Goal: Information Seeking & Learning: Find contact information

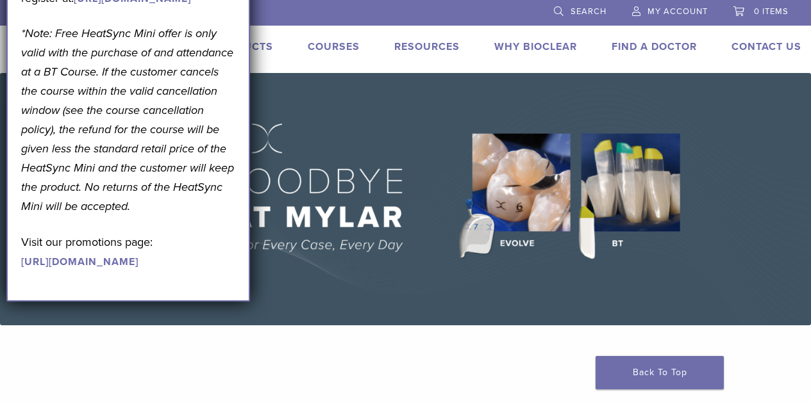
click at [69, 269] on link "[URL][DOMAIN_NAME]" at bounding box center [79, 262] width 117 height 13
click at [669, 6] on span "My Account" at bounding box center [677, 11] width 60 height 10
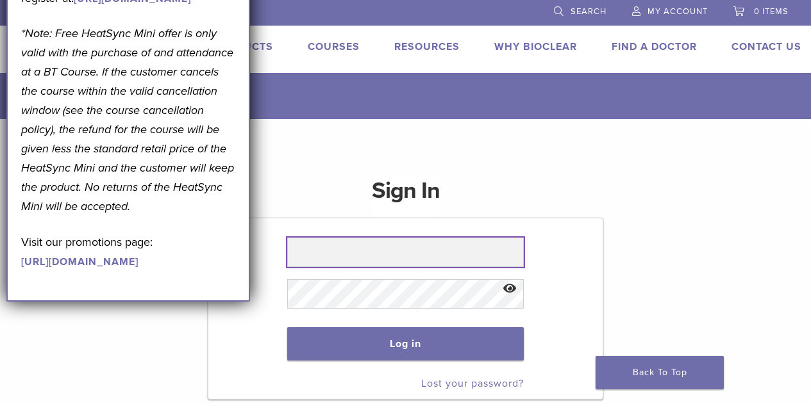
click at [351, 250] on input "text" at bounding box center [405, 252] width 236 height 29
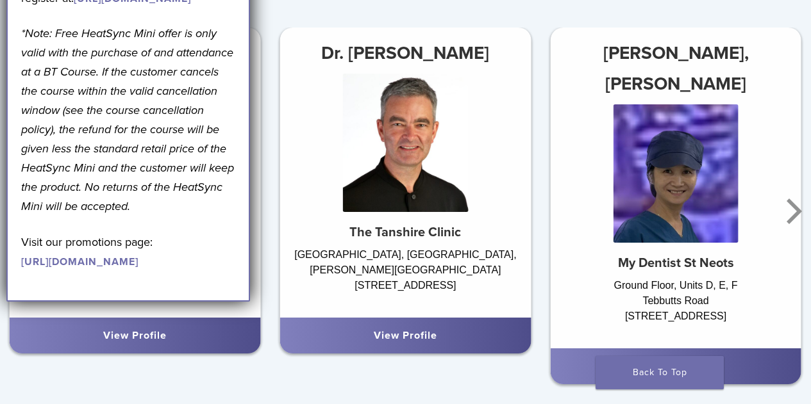
scroll to position [743, 0]
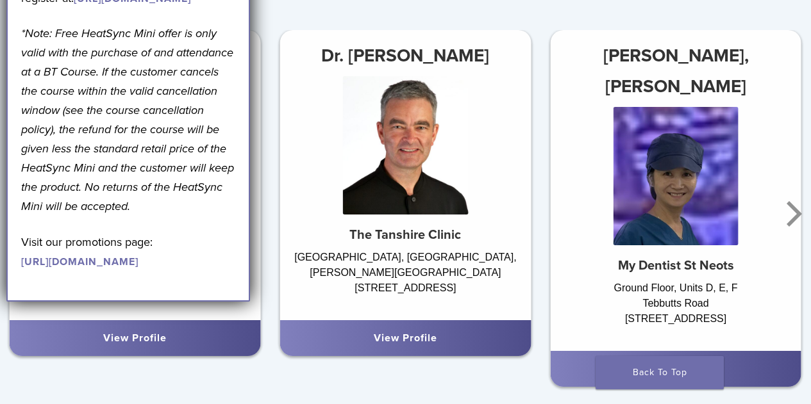
click at [260, 206] on div at bounding box center [135, 151] width 251 height 151
click at [252, 206] on div at bounding box center [135, 151] width 251 height 151
drag, startPoint x: 10, startPoint y: 12, endPoint x: 4, endPoint y: 56, distance: 44.5
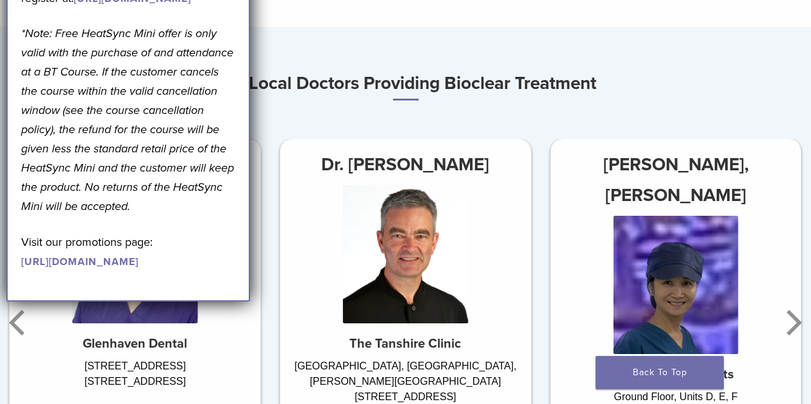
scroll to position [656, 0]
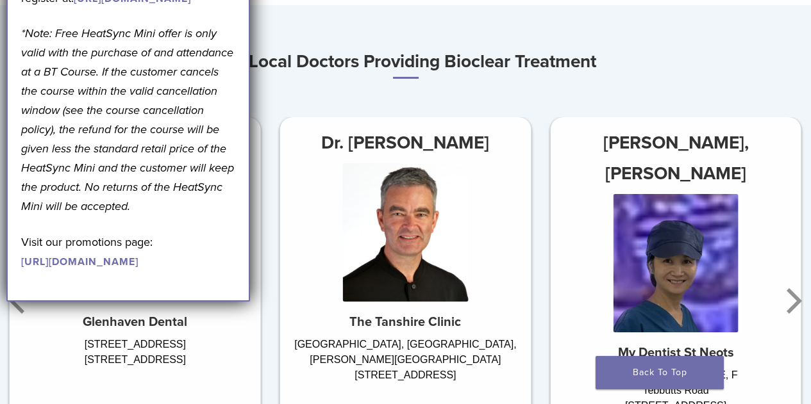
click at [342, 67] on h3 "Top Local Doctors Providing Bioclear Treatment" at bounding box center [405, 62] width 811 height 33
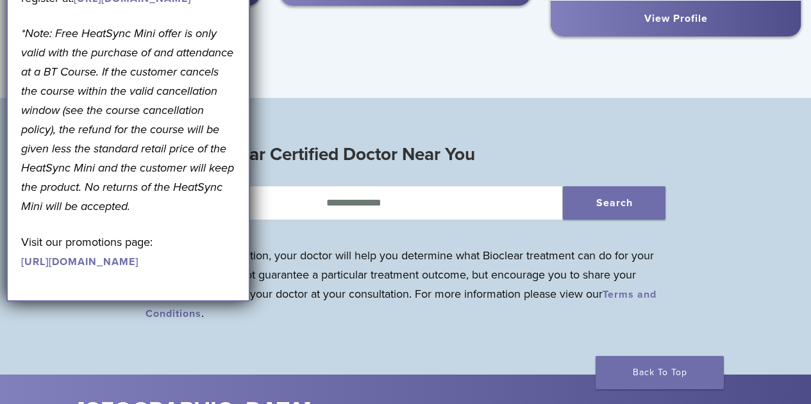
scroll to position [1103, 0]
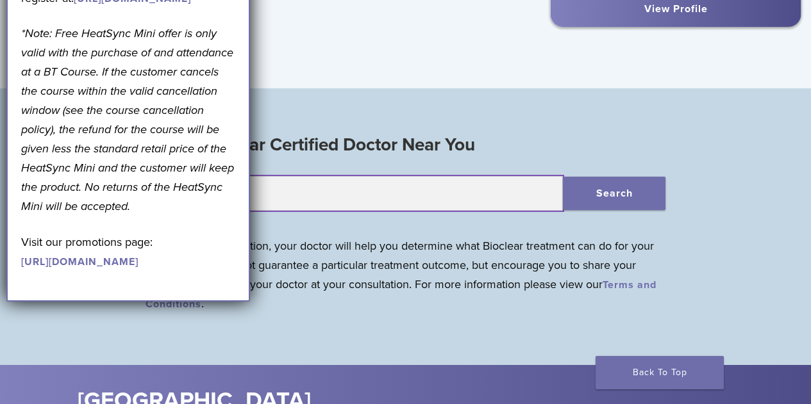
click at [392, 188] on input "text" at bounding box center [353, 193] width 417 height 35
type input "********"
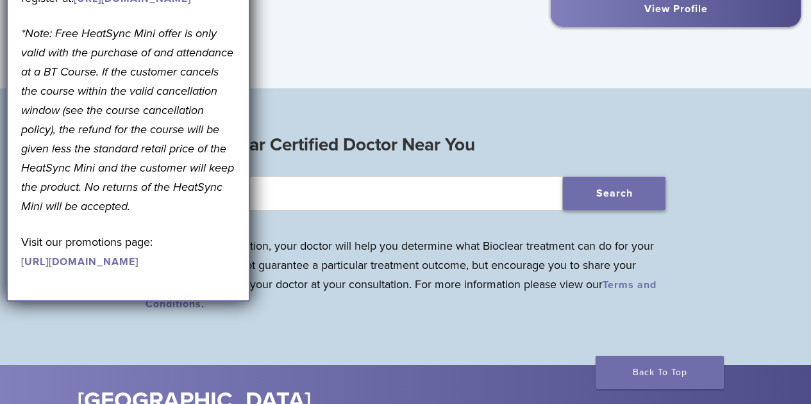
click at [657, 198] on button "Search" at bounding box center [614, 193] width 103 height 33
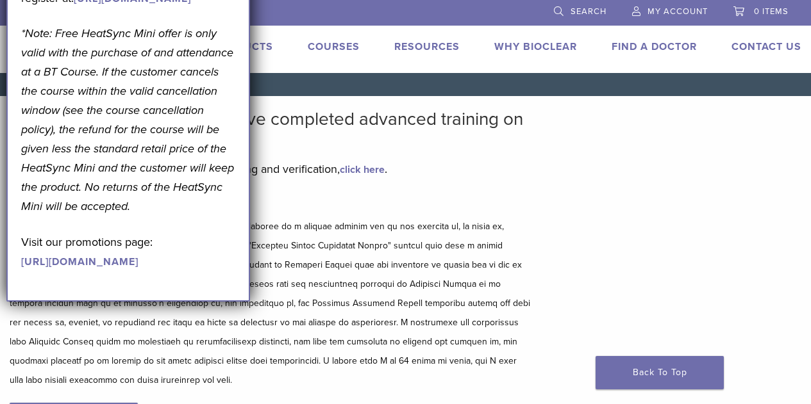
click at [370, 167] on link "click here" at bounding box center [362, 169] width 45 height 13
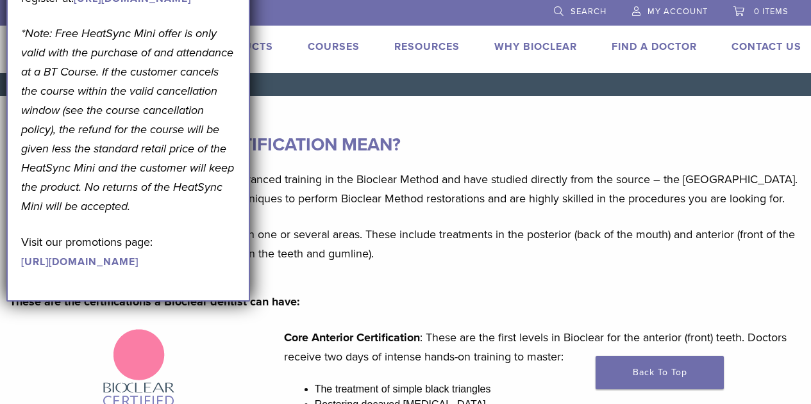
click at [663, 49] on link "Find A Doctor" at bounding box center [653, 46] width 85 height 13
